Goal: Transaction & Acquisition: Purchase product/service

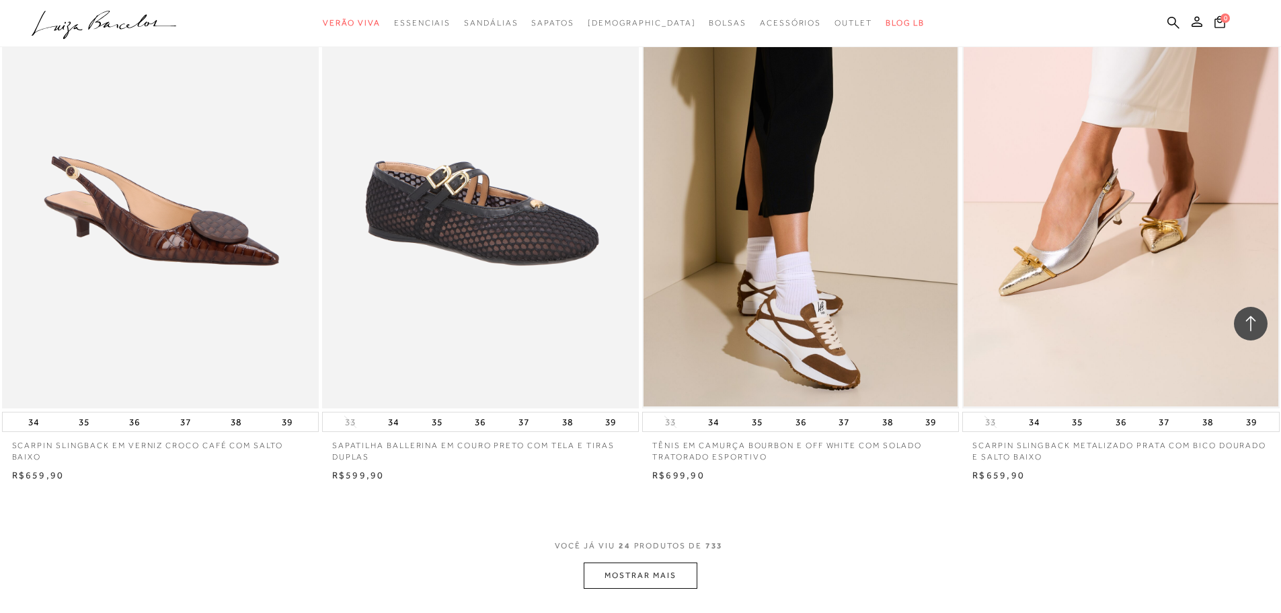
scroll to position [3139, 0]
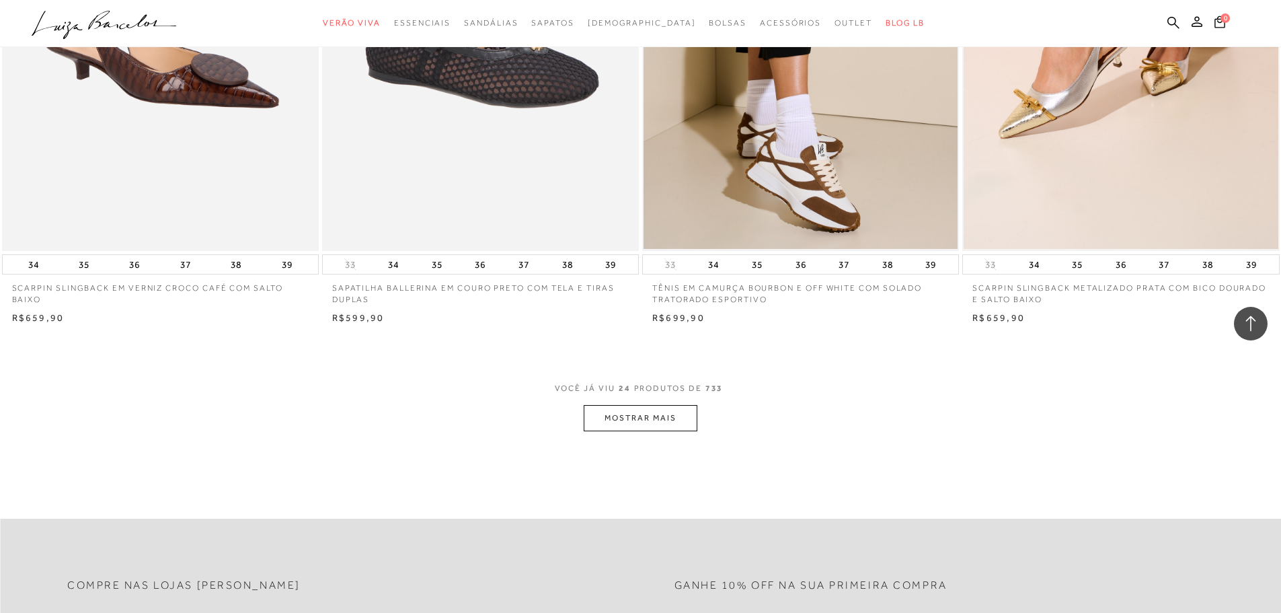
click at [666, 414] on button "MOSTRAR MAIS" at bounding box center [640, 418] width 113 height 26
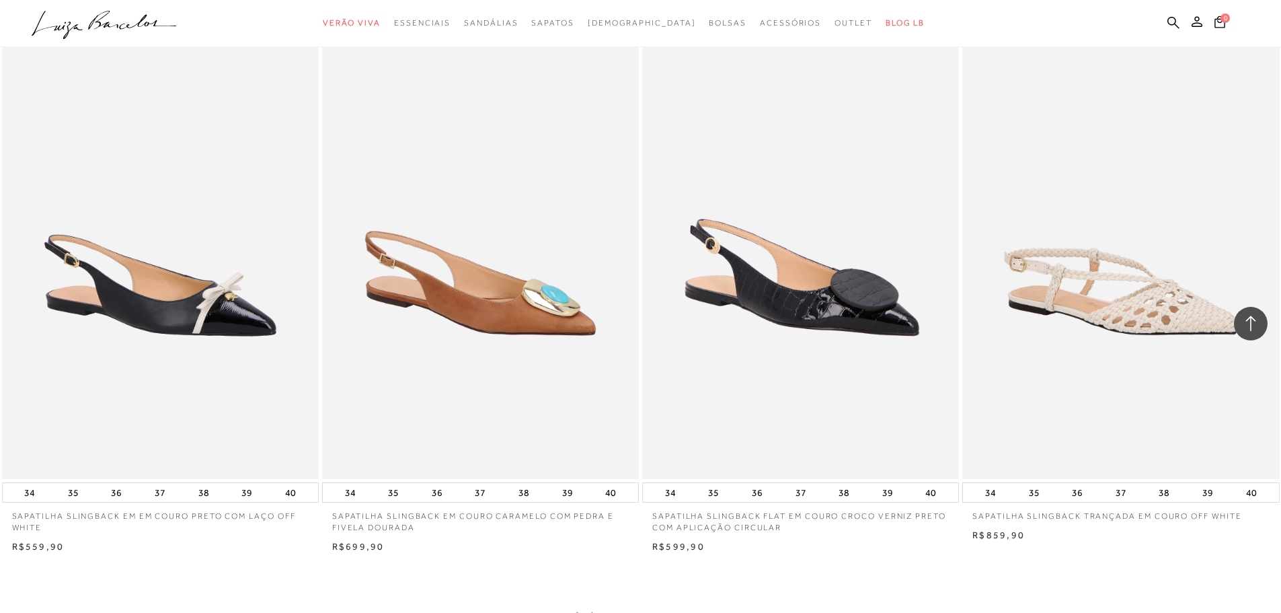
scroll to position [6591, 0]
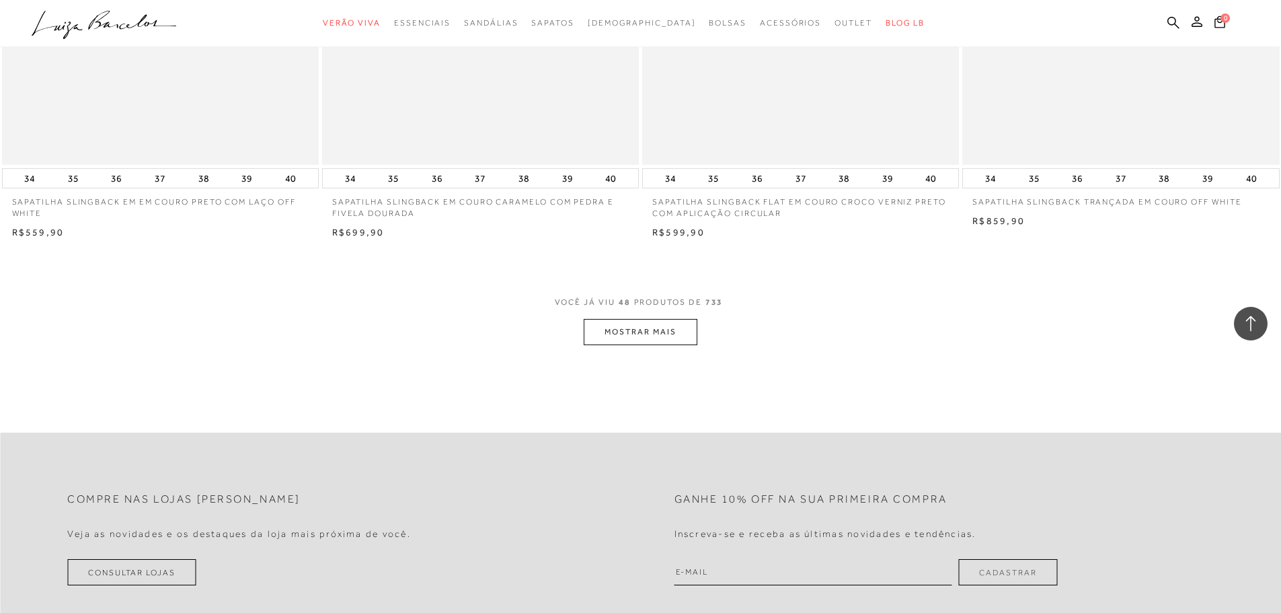
click at [689, 329] on button "MOSTRAR MAIS" at bounding box center [640, 332] width 113 height 26
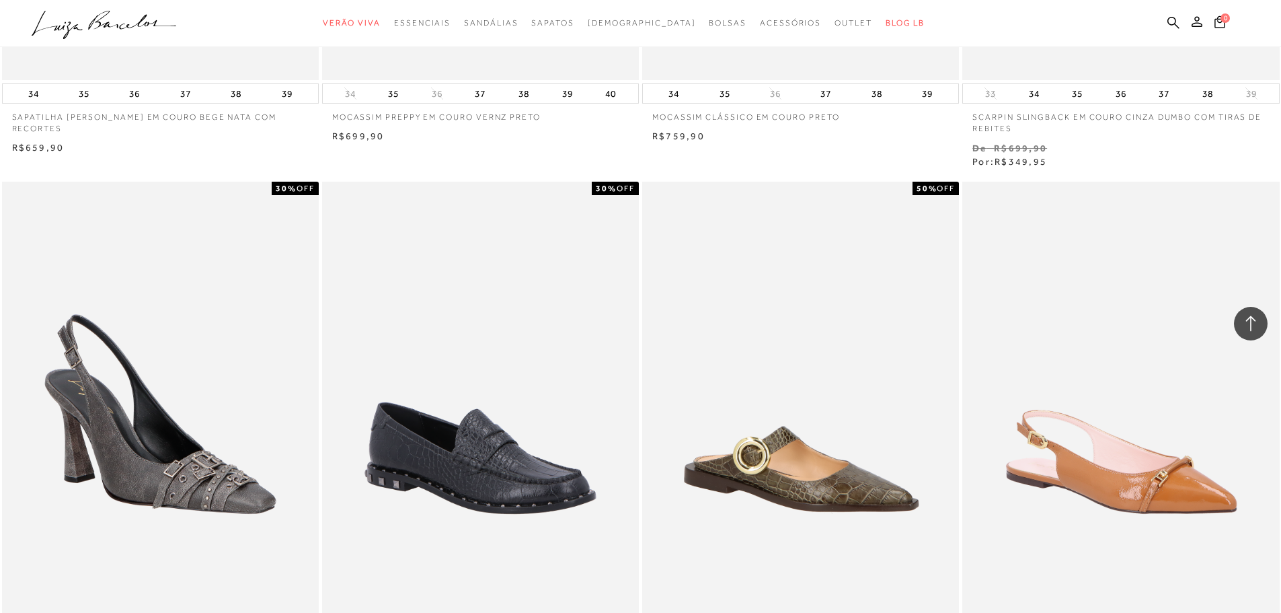
scroll to position [10044, 0]
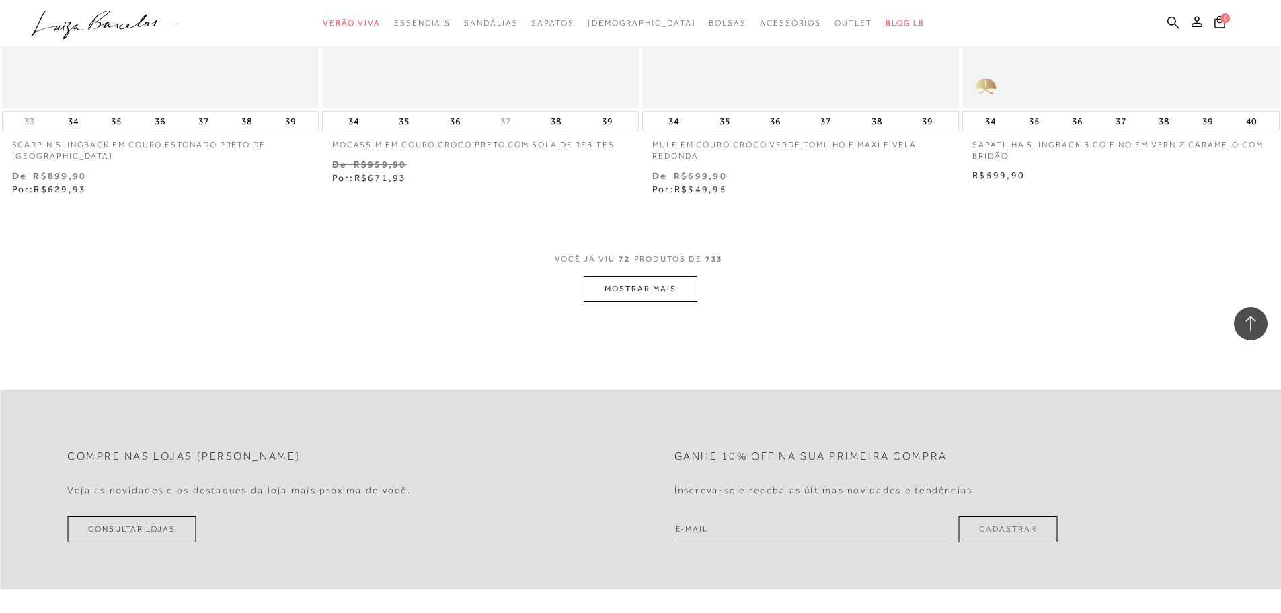
click at [643, 294] on button "MOSTRAR MAIS" at bounding box center [640, 289] width 113 height 26
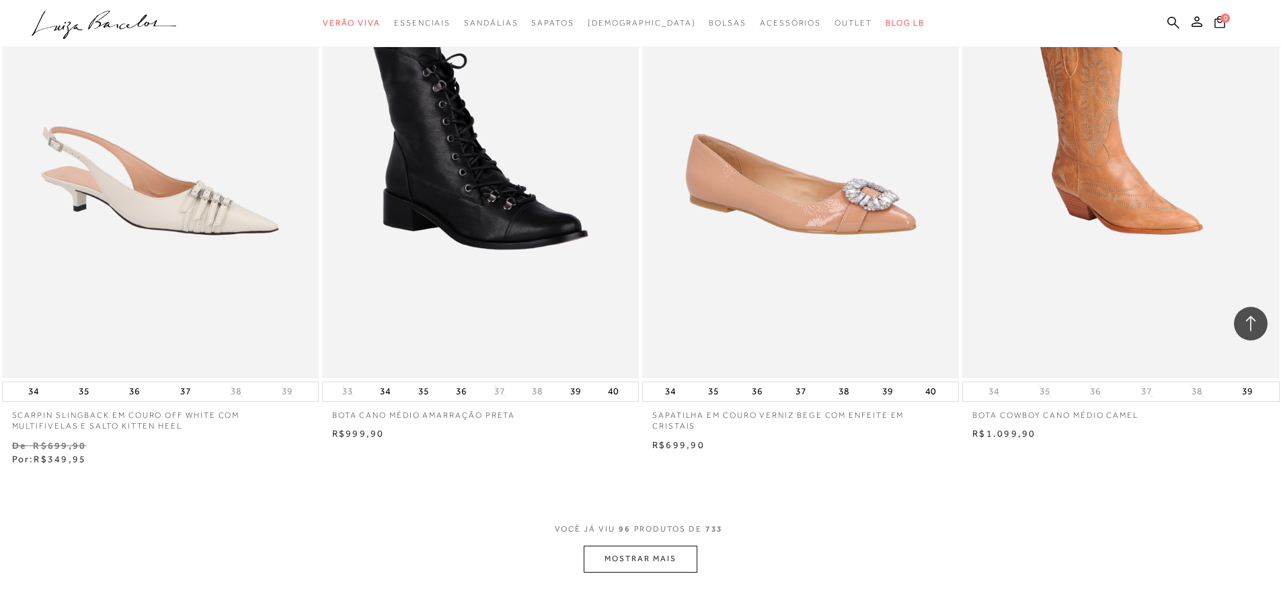
scroll to position [13497, 0]
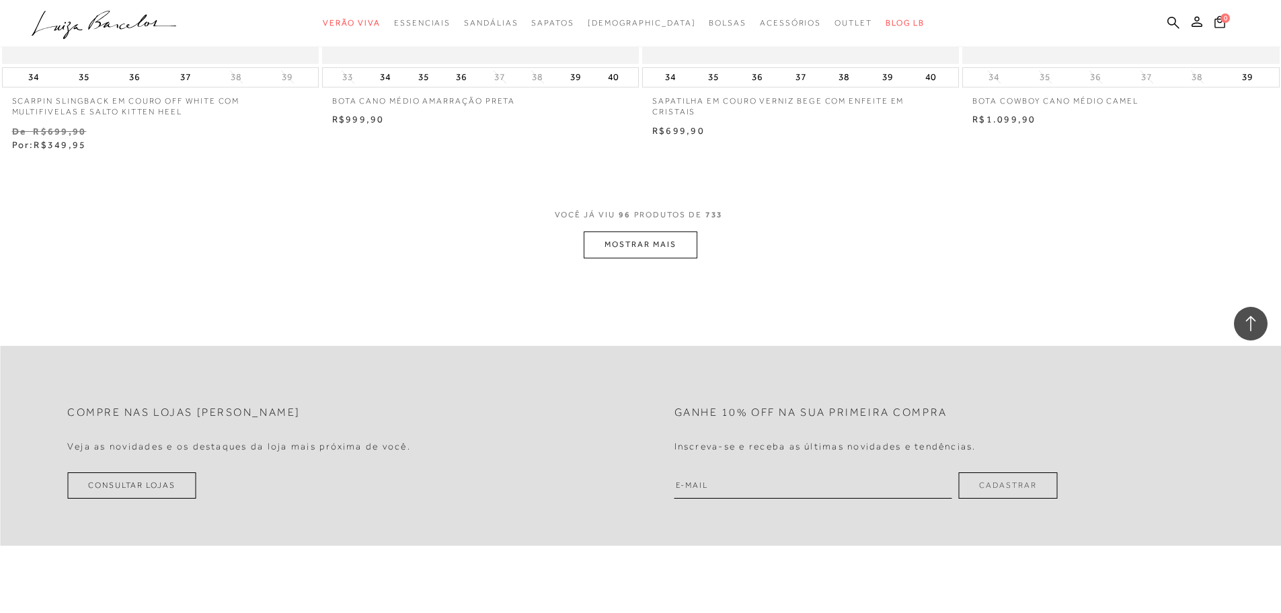
click at [623, 251] on button "MOSTRAR MAIS" at bounding box center [640, 244] width 113 height 26
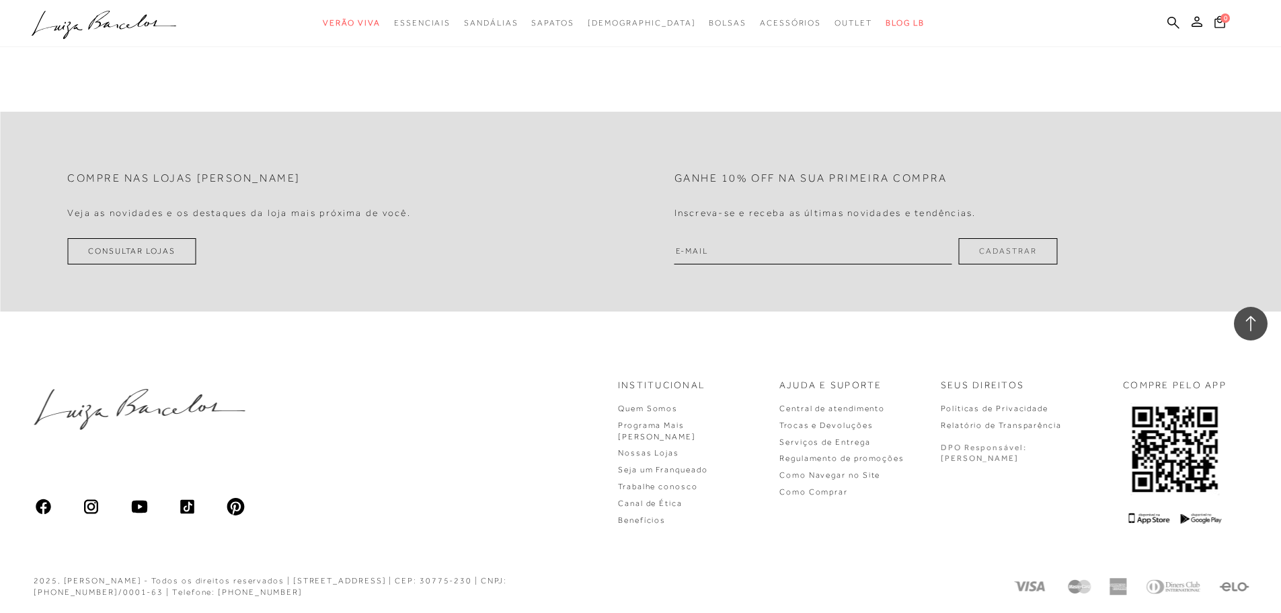
scroll to position [16700, 0]
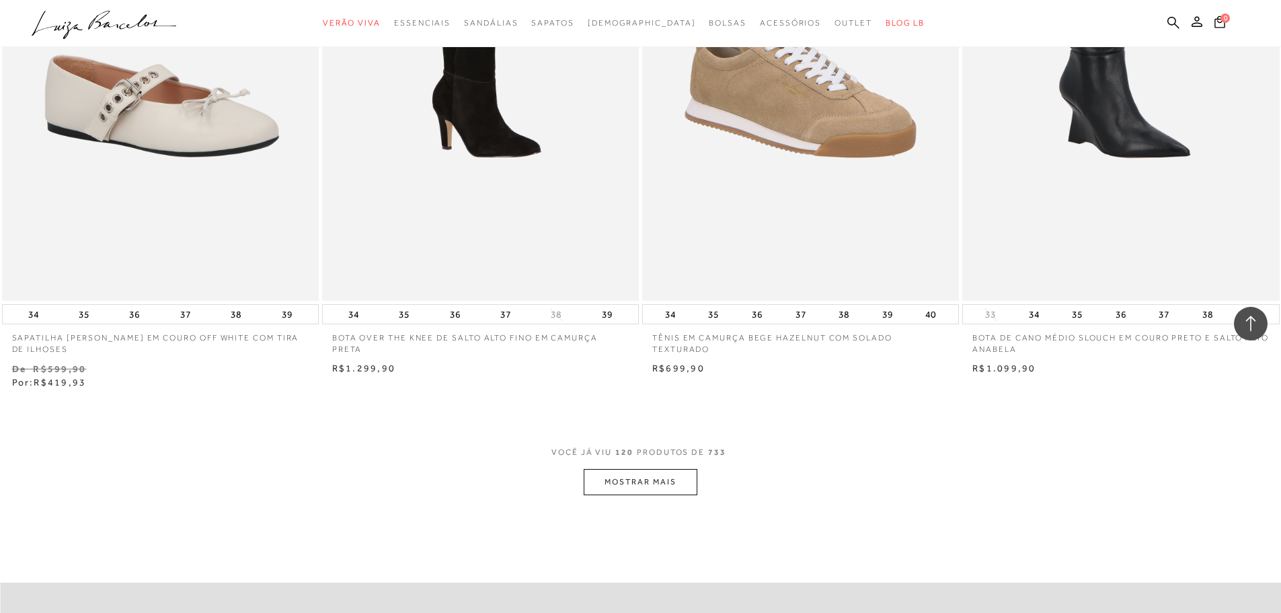
click at [667, 473] on button "MOSTRAR MAIS" at bounding box center [640, 482] width 113 height 26
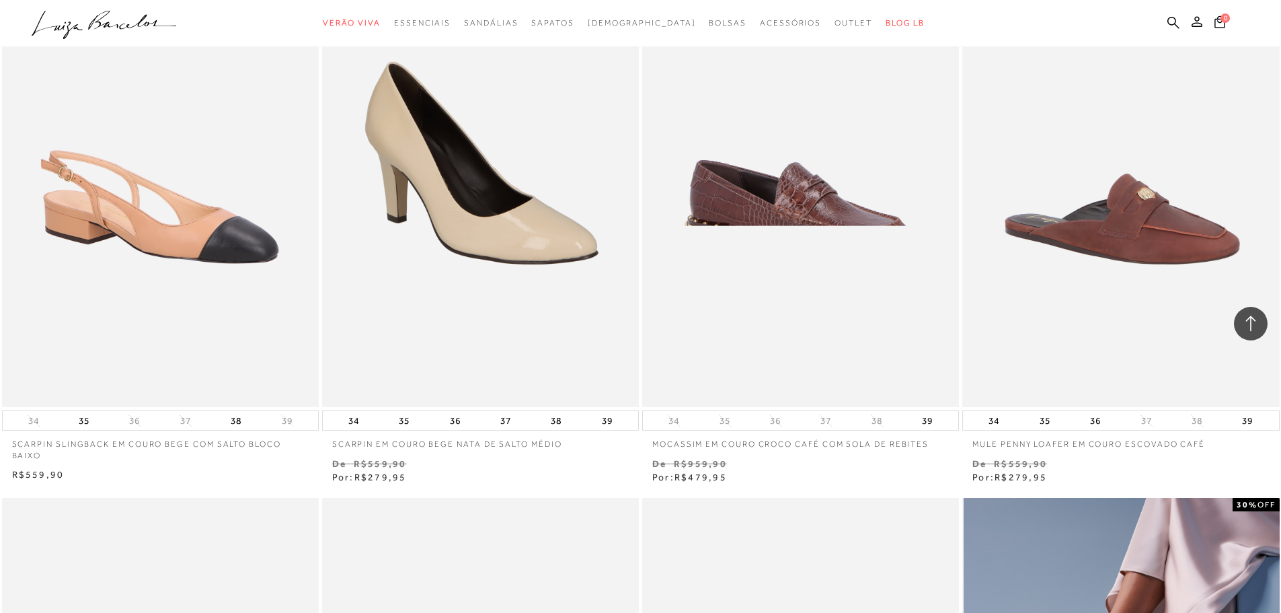
scroll to position [17484, 0]
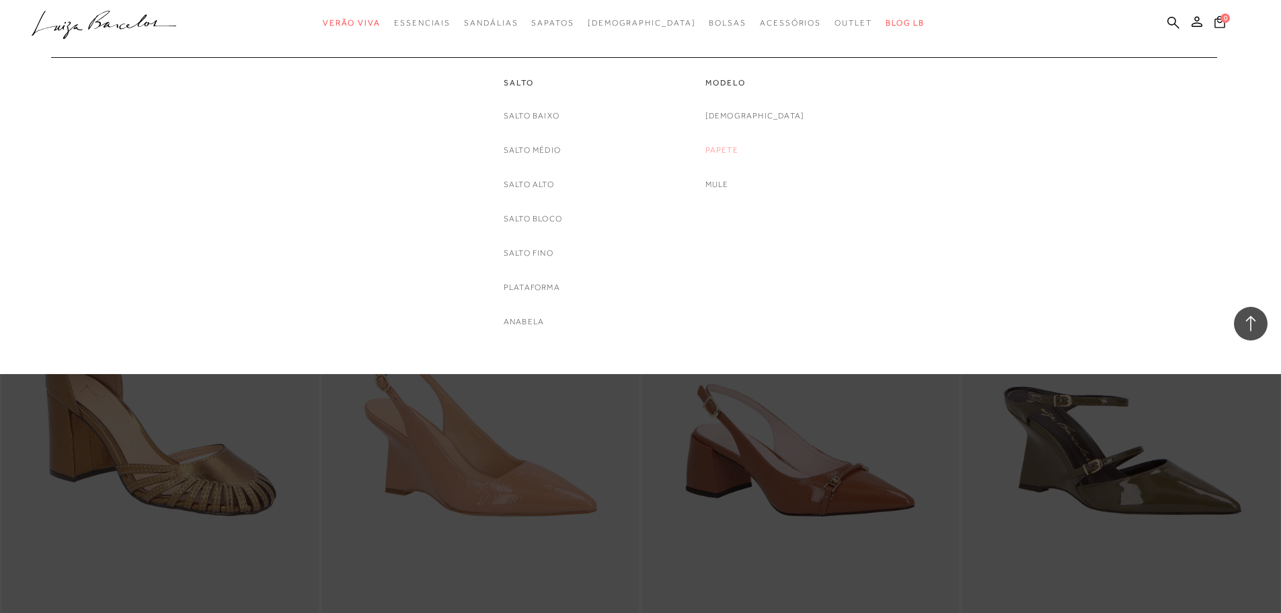
click at [738, 146] on link "Papete" at bounding box center [722, 150] width 33 height 14
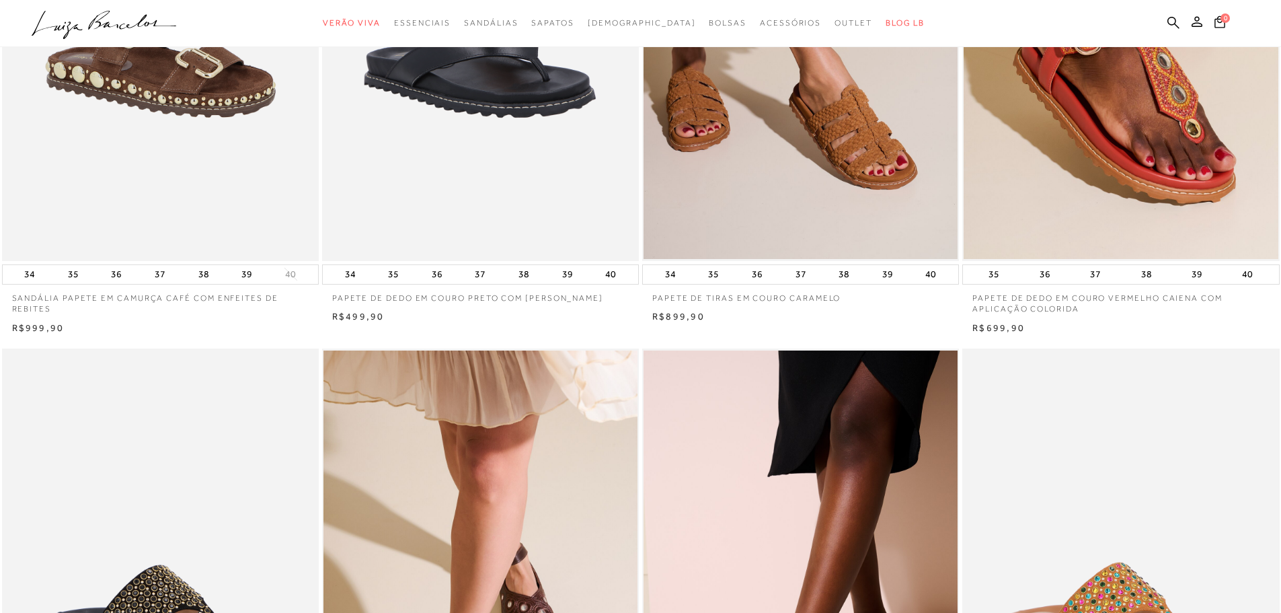
scroll to position [471, 0]
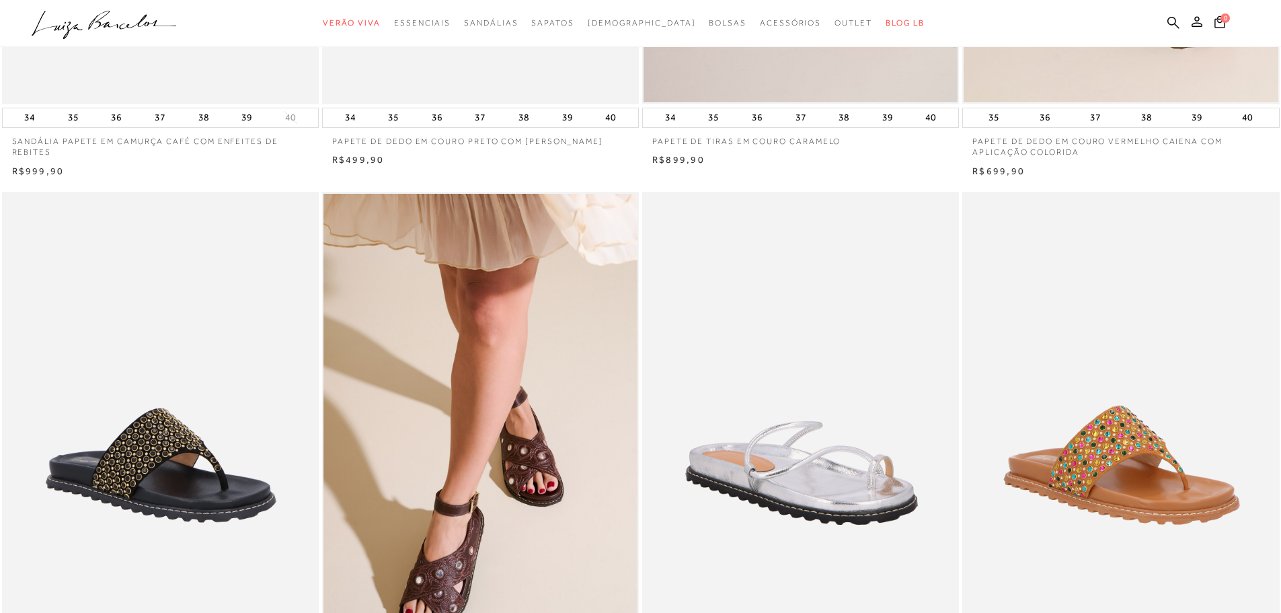
click at [849, 480] on img at bounding box center [801, 430] width 315 height 476
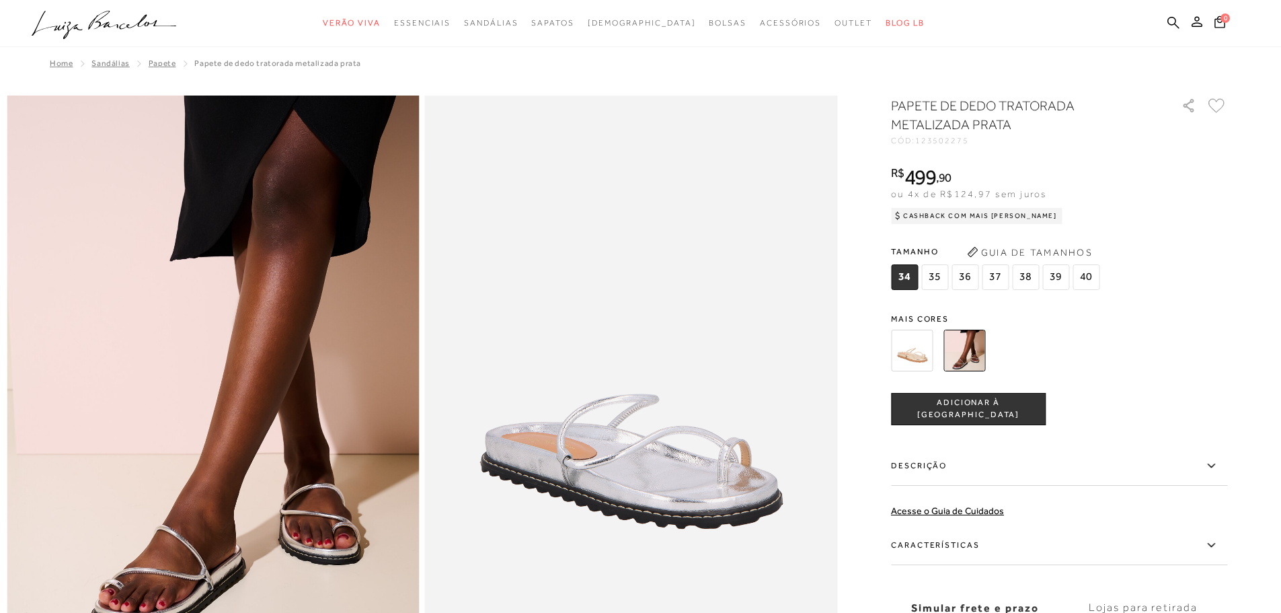
click at [919, 348] on img at bounding box center [912, 351] width 42 height 42
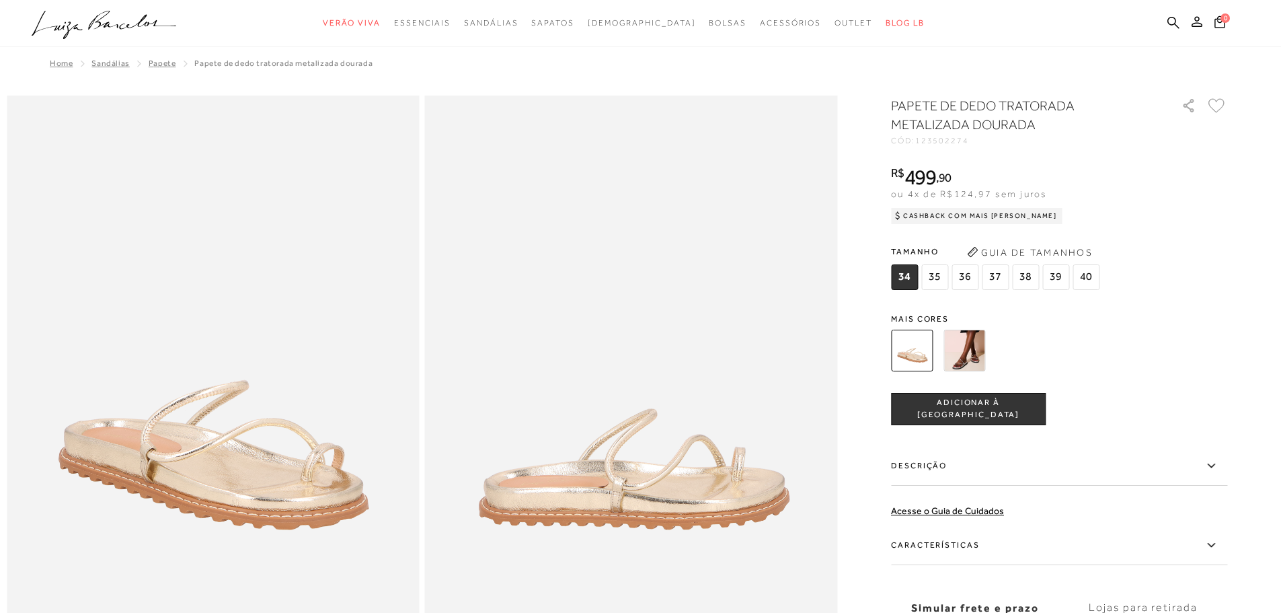
click at [976, 337] on img at bounding box center [965, 351] width 42 height 42
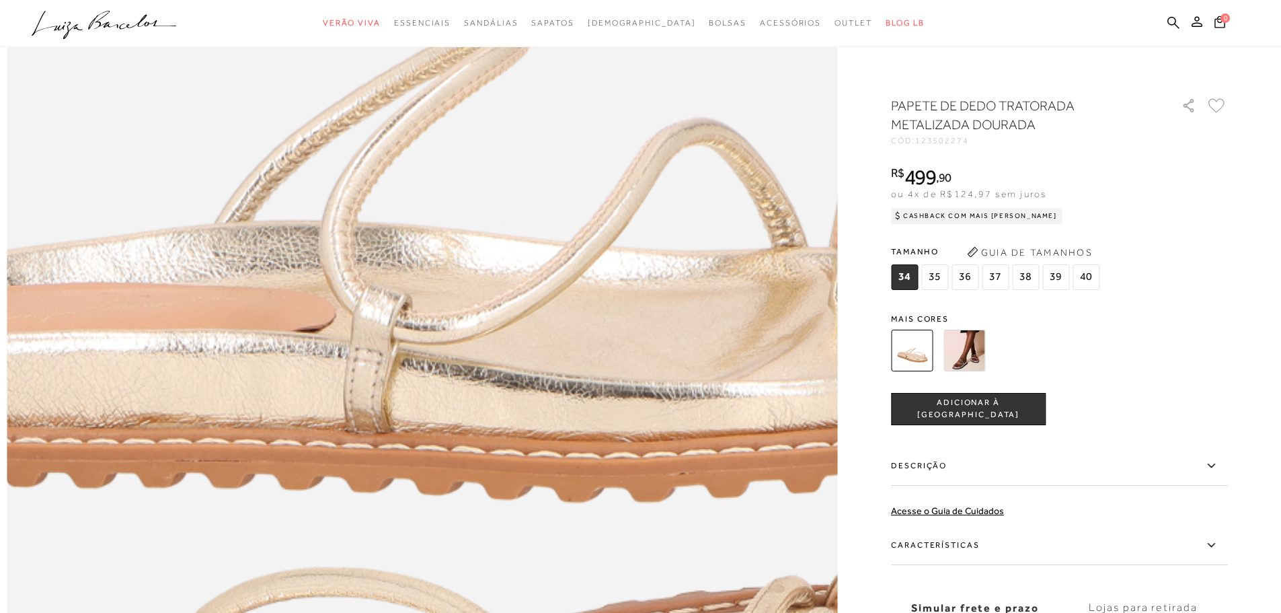
scroll to position [628, 0]
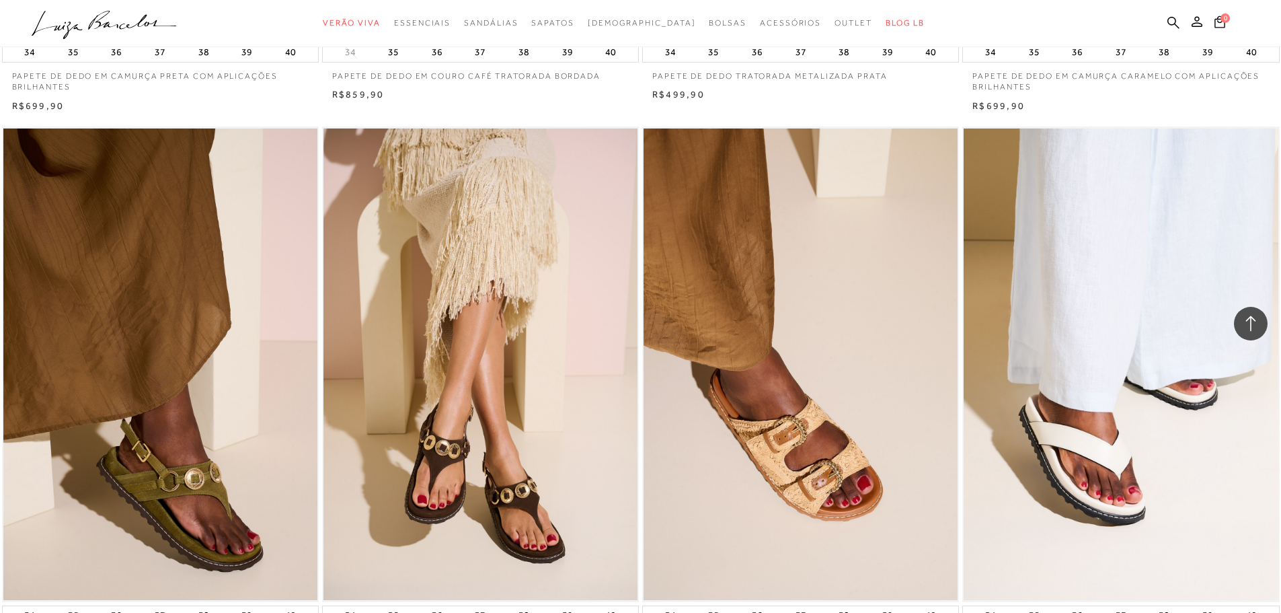
scroll to position [1256, 0]
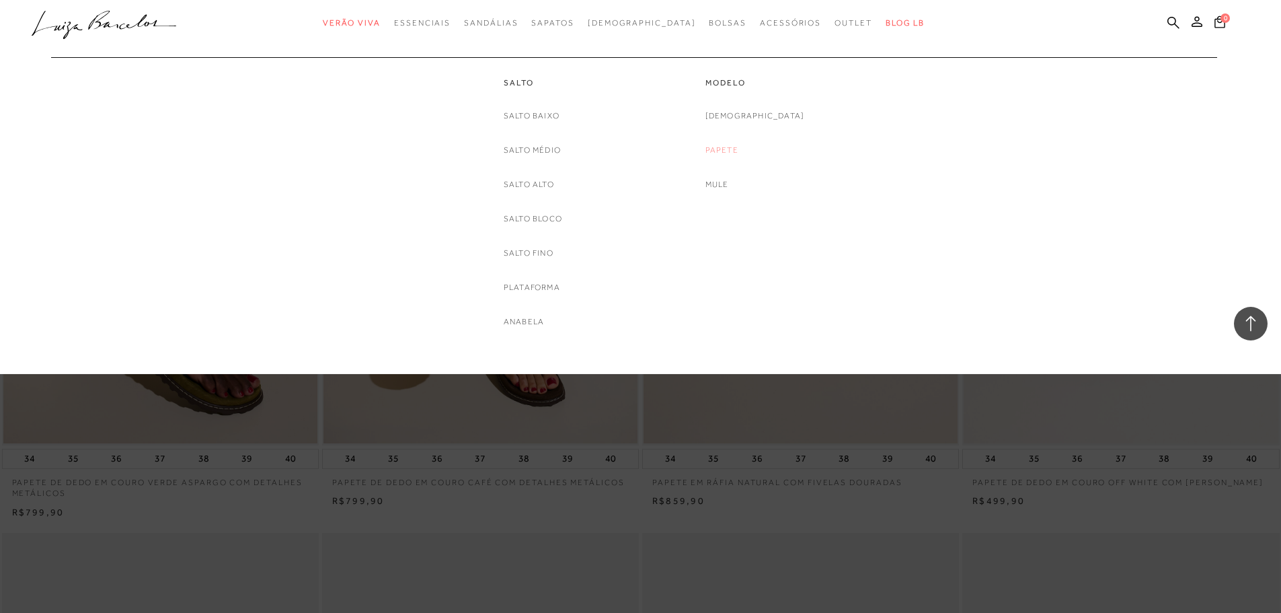
click at [738, 144] on link "Papete" at bounding box center [722, 150] width 33 height 14
click at [738, 147] on link "Papete" at bounding box center [722, 150] width 33 height 14
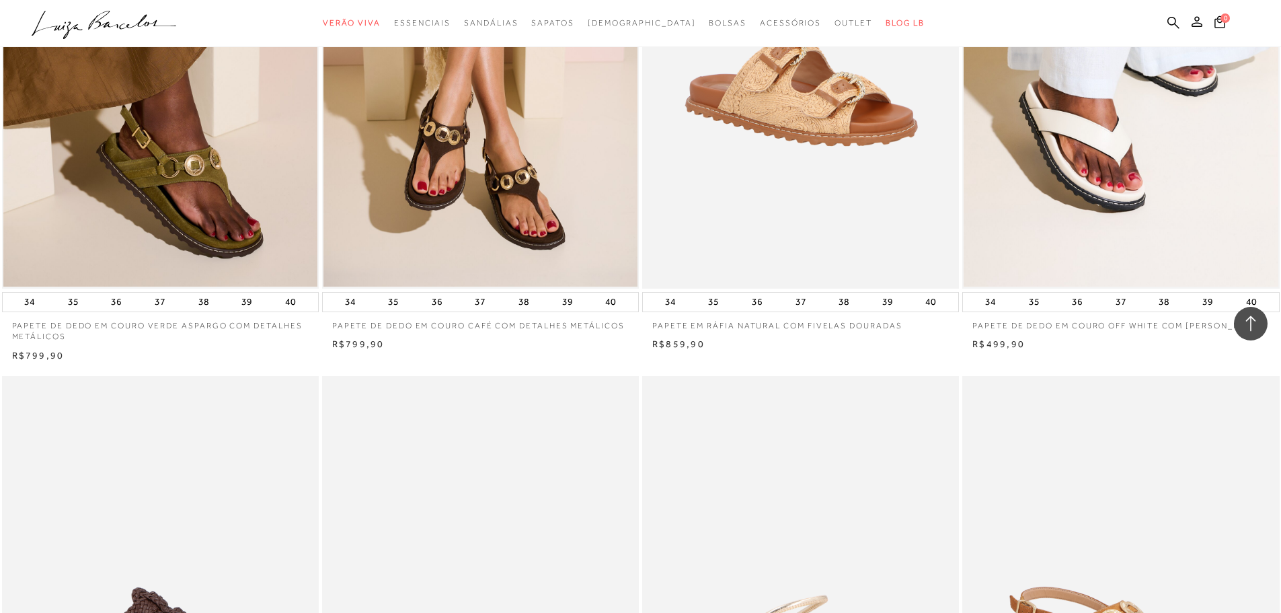
scroll to position [1727, 0]
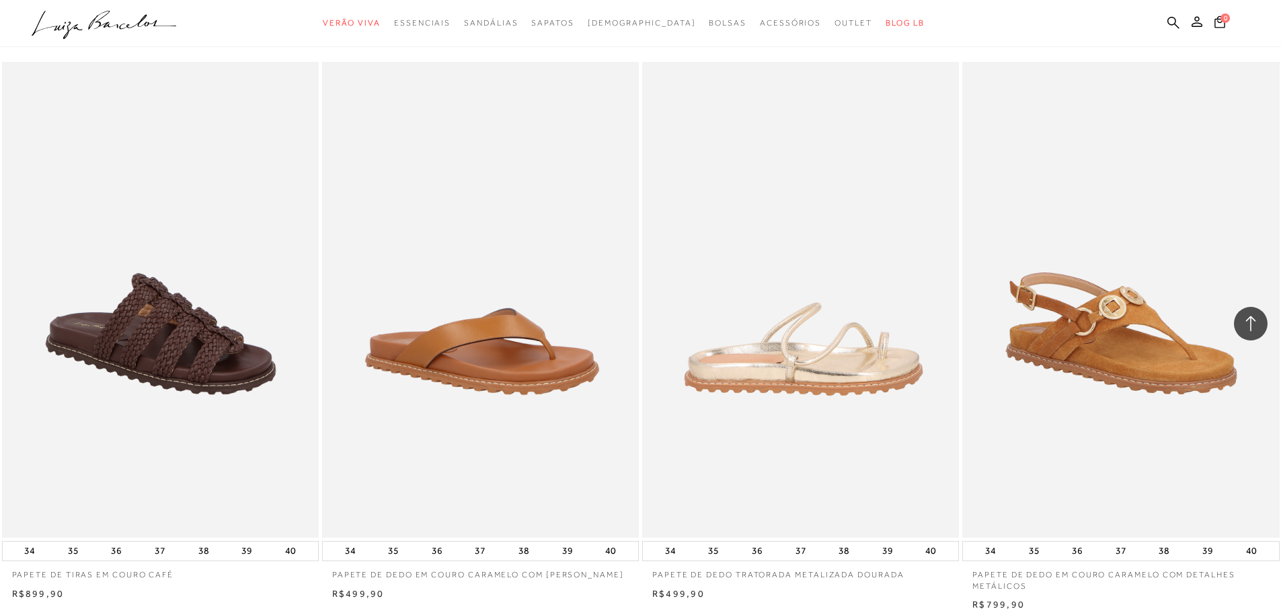
click at [826, 354] on img at bounding box center [801, 300] width 315 height 476
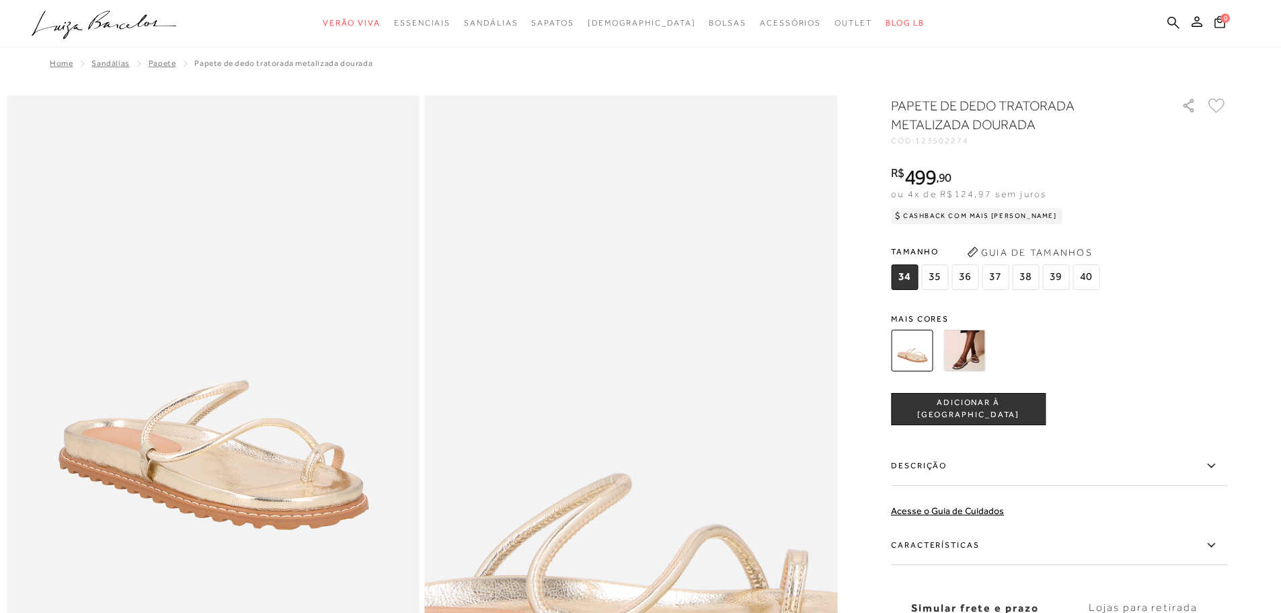
scroll to position [157, 0]
